Goal: Transaction & Acquisition: Purchase product/service

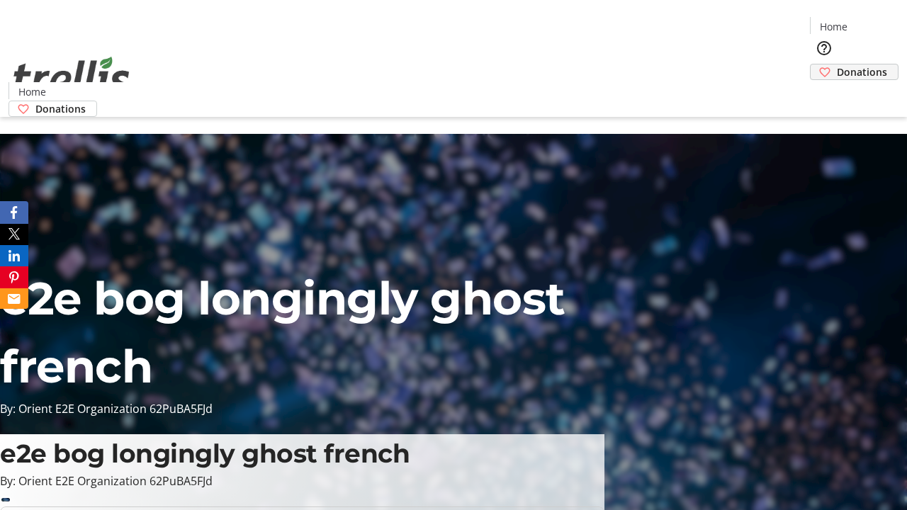
click at [837, 65] on span "Donations" at bounding box center [862, 72] width 50 height 15
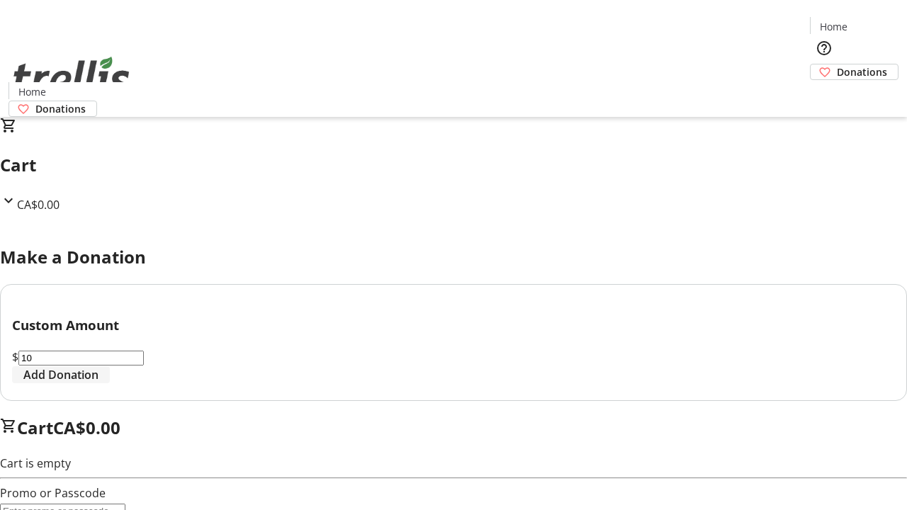
click at [99, 384] on span "Add Donation" at bounding box center [60, 375] width 75 height 17
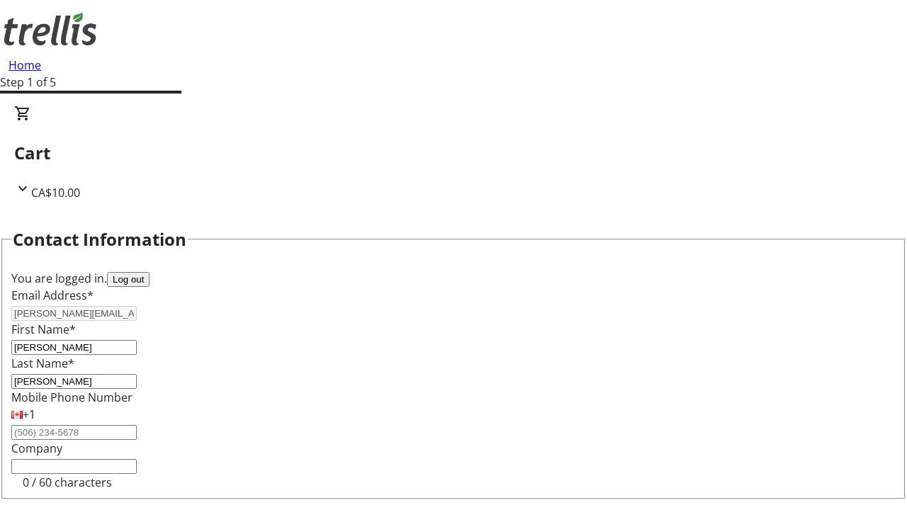
select select "CA"
